Goal: Transaction & Acquisition: Purchase product/service

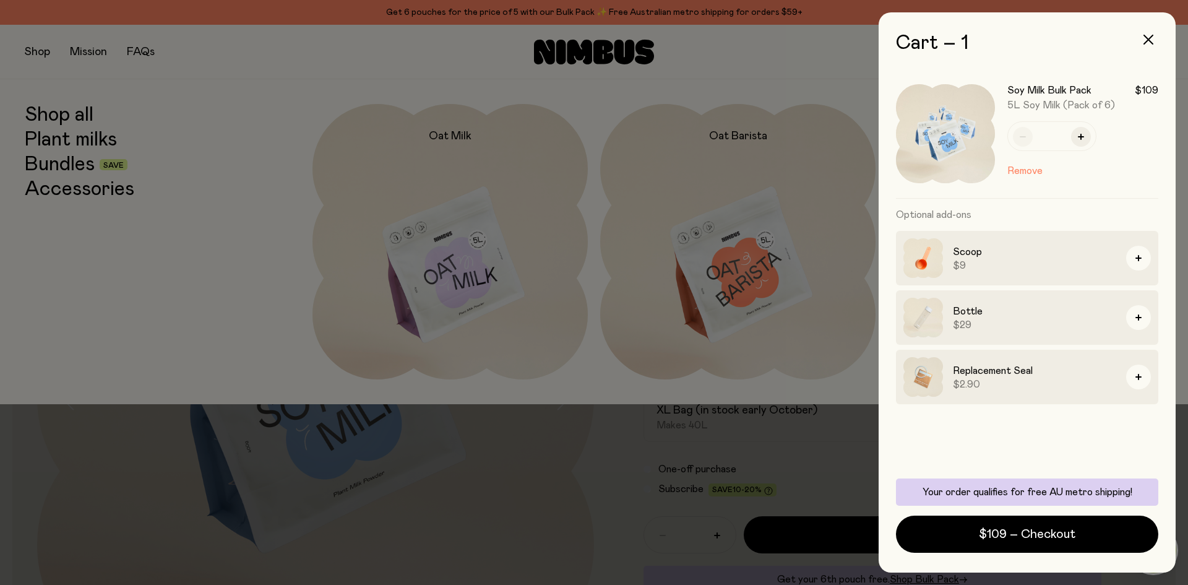
click at [64, 119] on div at bounding box center [594, 292] width 1188 height 585
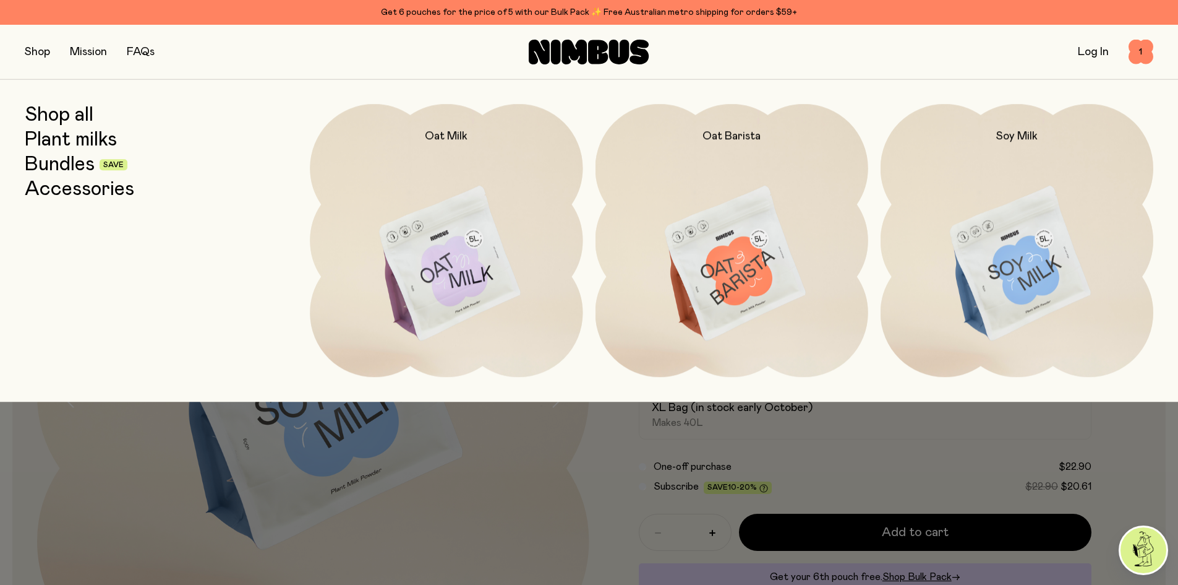
click at [59, 114] on link "Shop all" at bounding box center [59, 115] width 69 height 22
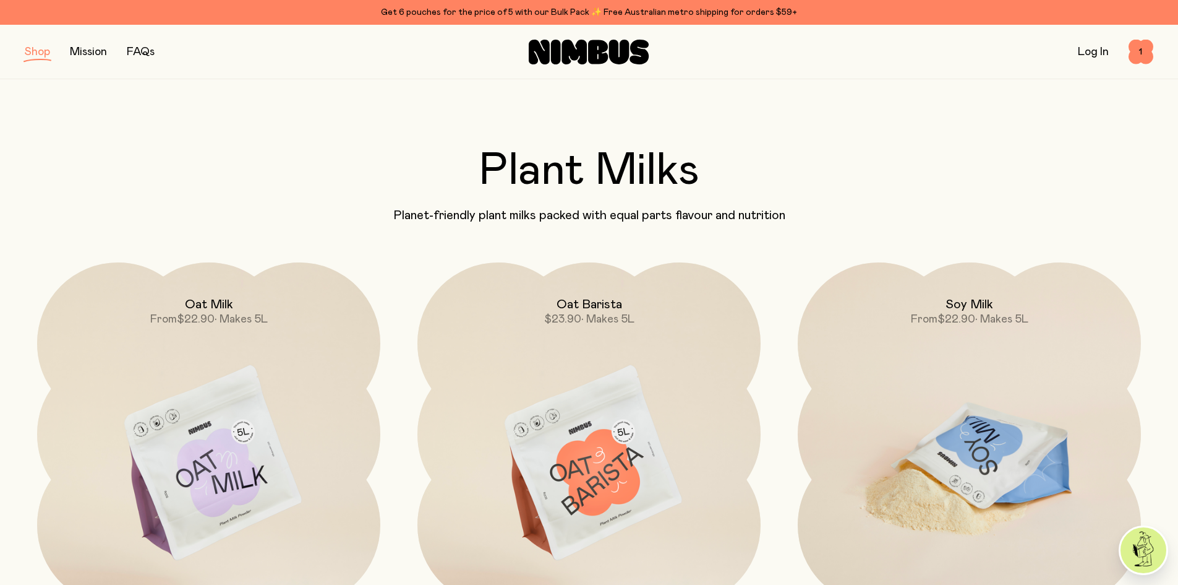
click at [1024, 403] on img at bounding box center [969, 463] width 343 height 403
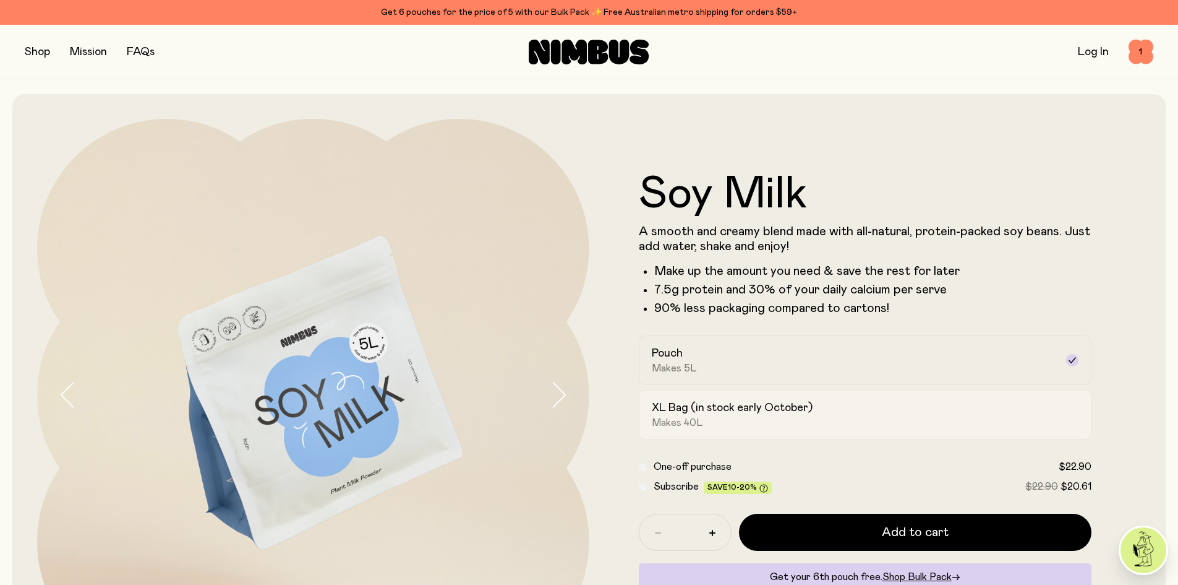
click at [1016, 414] on div "XL Bag (in stock early October) Makes 40L" at bounding box center [854, 414] width 405 height 28
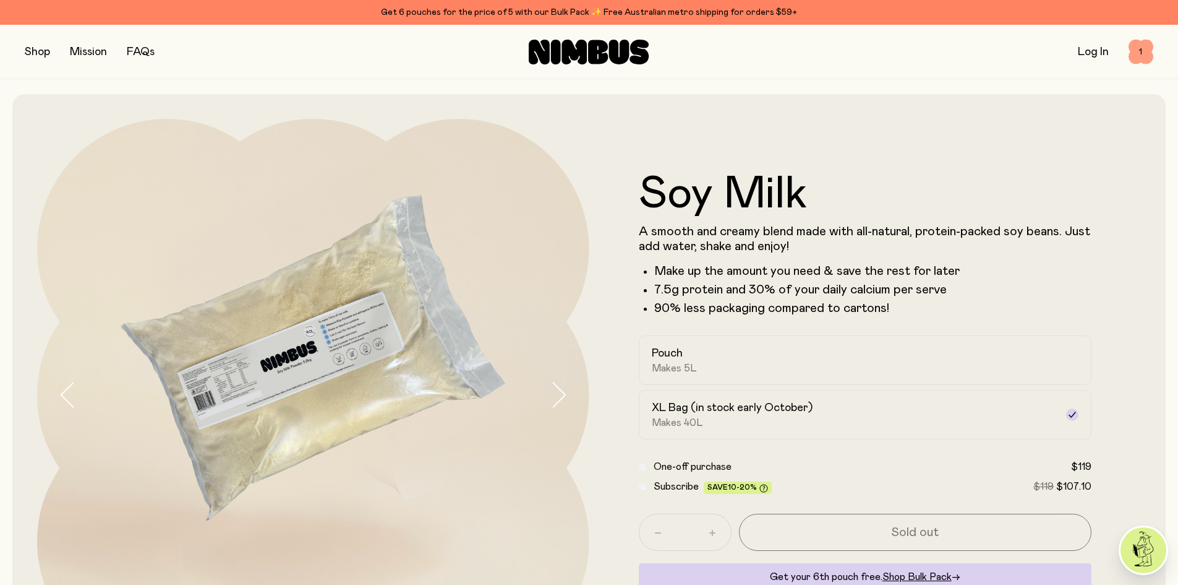
click at [1143, 50] on span "1" at bounding box center [1141, 52] width 25 height 25
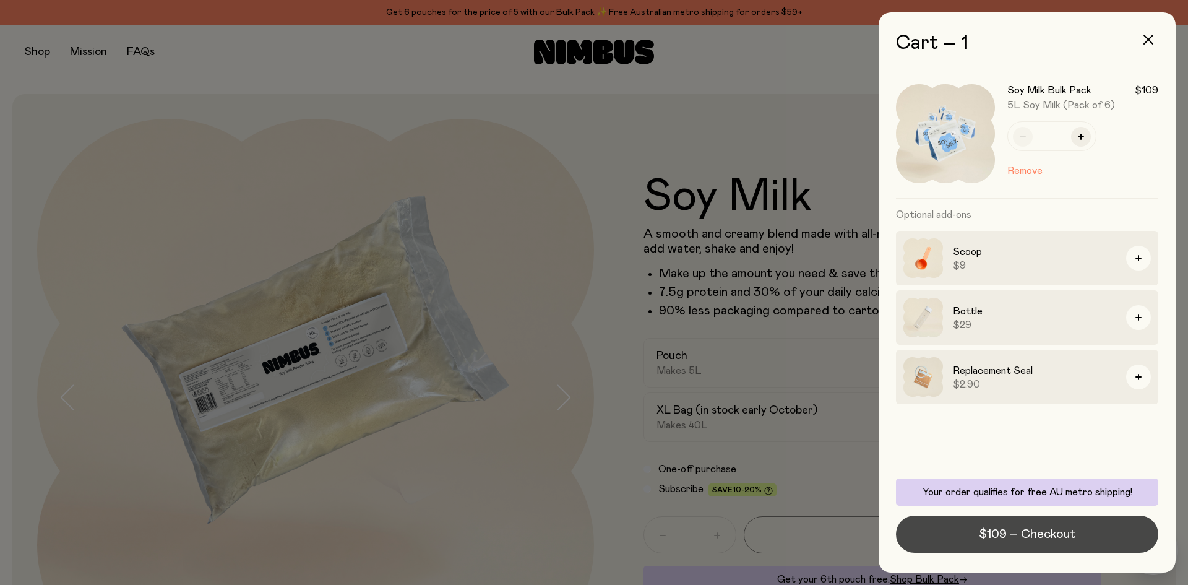
click at [1019, 532] on span "$109 – Checkout" at bounding box center [1027, 533] width 96 height 17
